Goal: Task Accomplishment & Management: Use online tool/utility

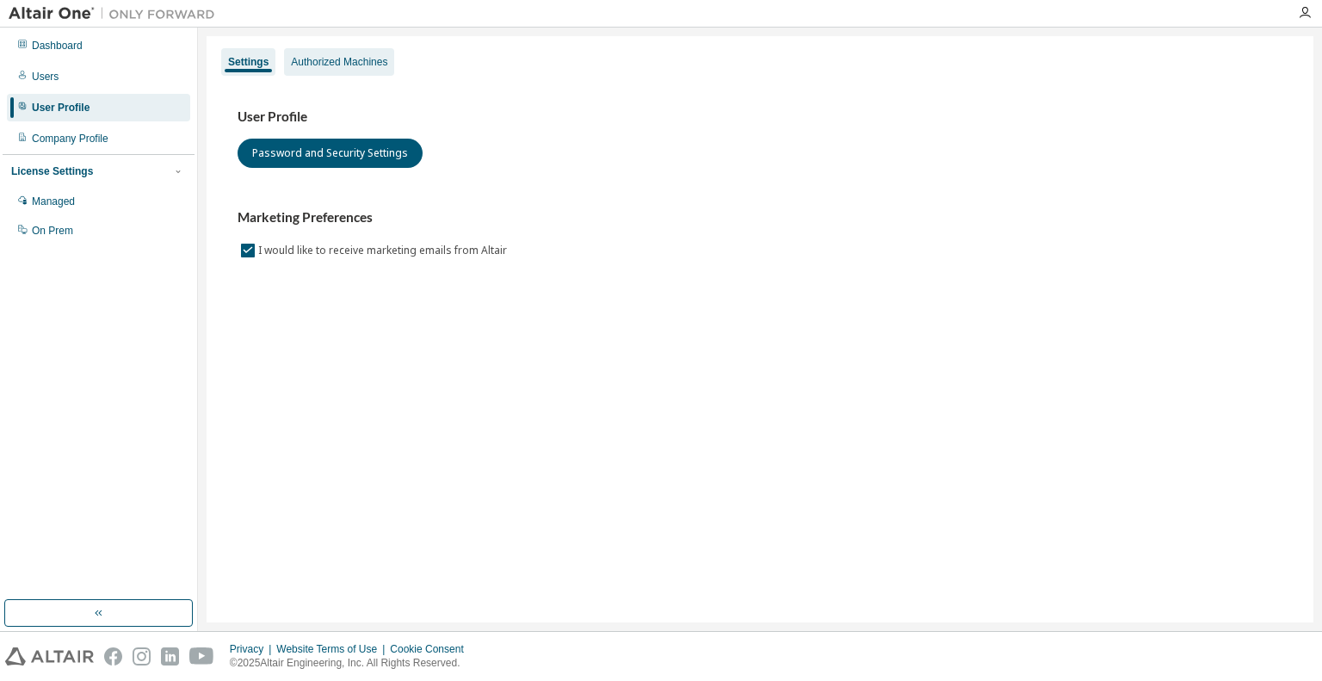
click at [320, 61] on div "Authorized Machines" at bounding box center [339, 62] width 96 height 14
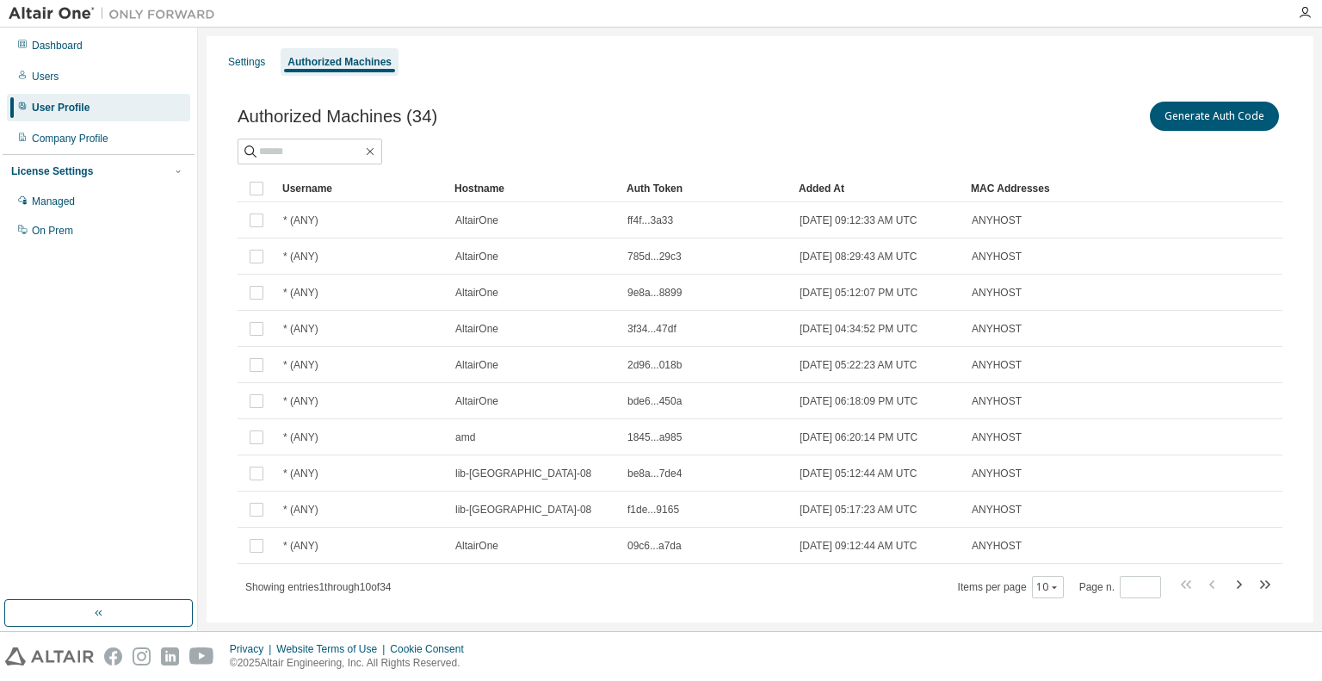
click at [652, 83] on div "Authorized Machines (34) Generate Auth Code Clear Load Save Save As Field Opera…" at bounding box center [760, 360] width 1086 height 566
click at [1179, 117] on button "Generate Auth Code" at bounding box center [1214, 116] width 129 height 29
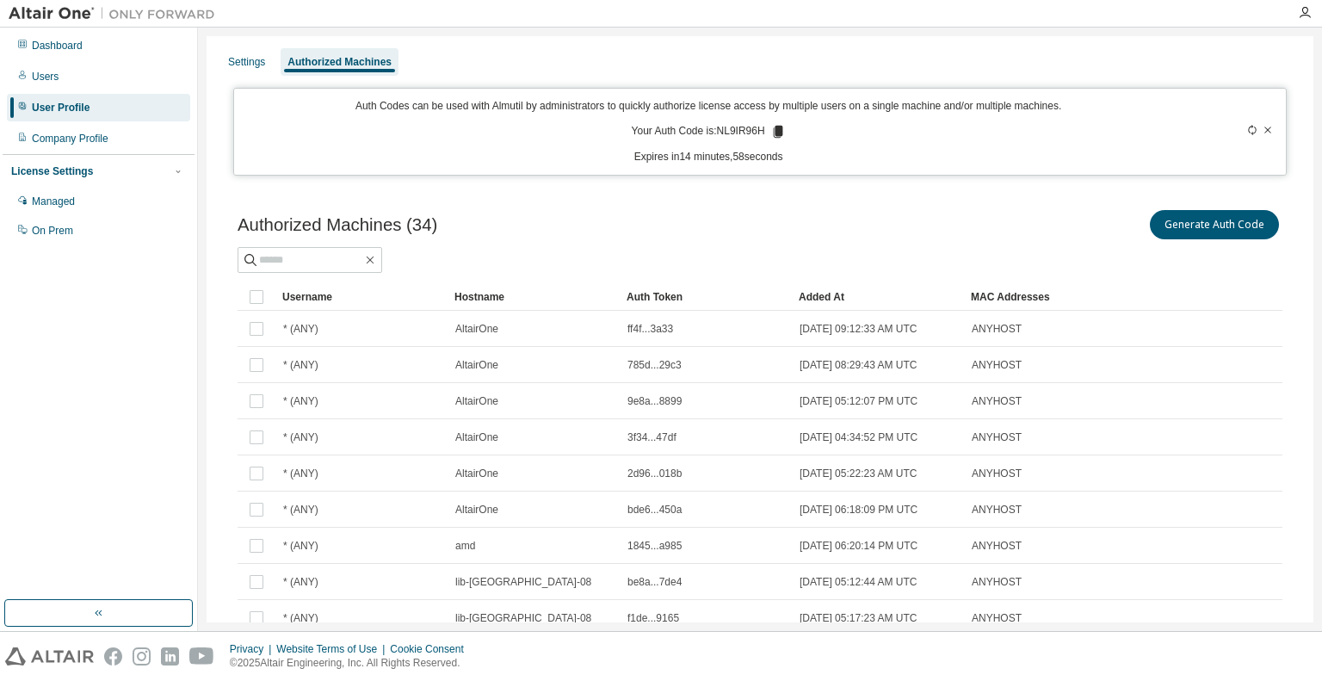
click at [805, 222] on div "Generate Auth Code" at bounding box center [1021, 225] width 522 height 36
click at [775, 131] on icon at bounding box center [777, 132] width 9 height 12
click at [774, 135] on icon at bounding box center [777, 132] width 9 height 12
